Goal: Transaction & Acquisition: Purchase product/service

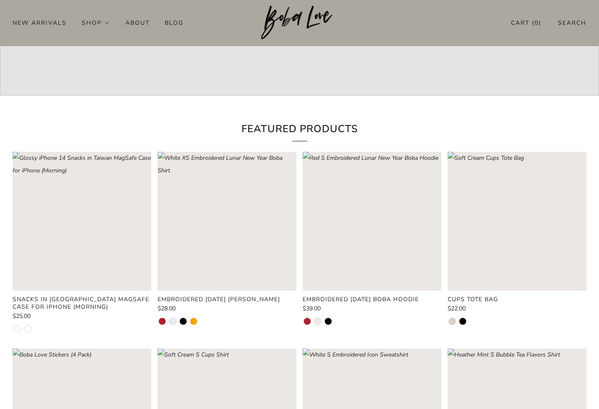
scroll to position [211, 0]
click at [231, 221] on rect "Loading image: Red XS Embroidered Lunar New Year Boba Shirt" at bounding box center [227, 220] width 139 height 139
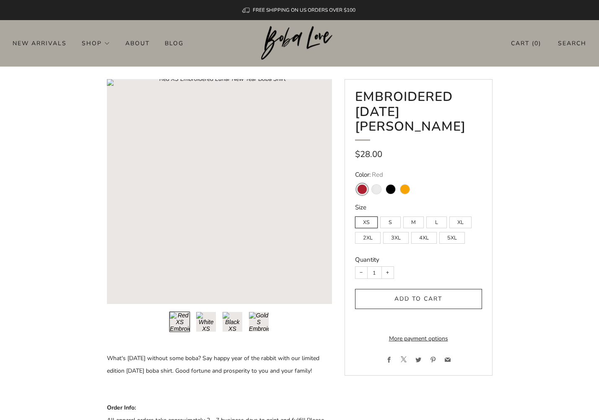
click at [459, 223] on label "XL" at bounding box center [460, 223] width 22 height 12
click at [449, 213] on input "XL" at bounding box center [449, 212] width 0 height 0
radio input "true"
click at [386, 189] on variant-swatch "Black" at bounding box center [390, 189] width 9 height 9
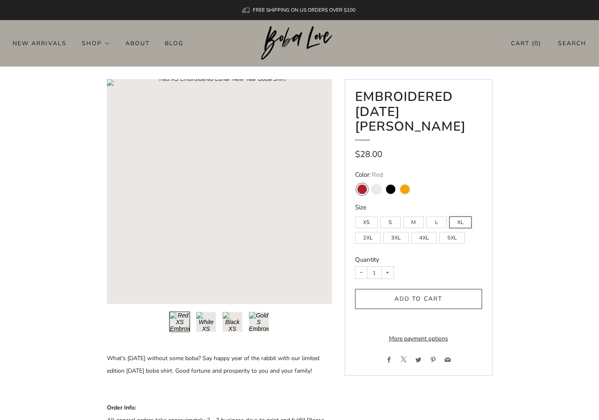
click at [383, 180] on input "Black" at bounding box center [383, 179] width 0 height 0
radio input "true"
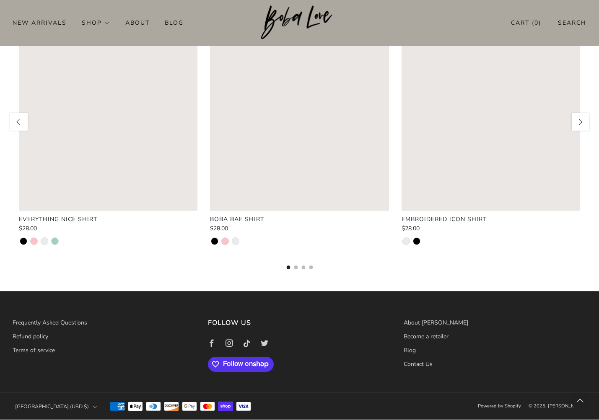
scroll to position [839, 0]
